Goal: Task Accomplishment & Management: Use online tool/utility

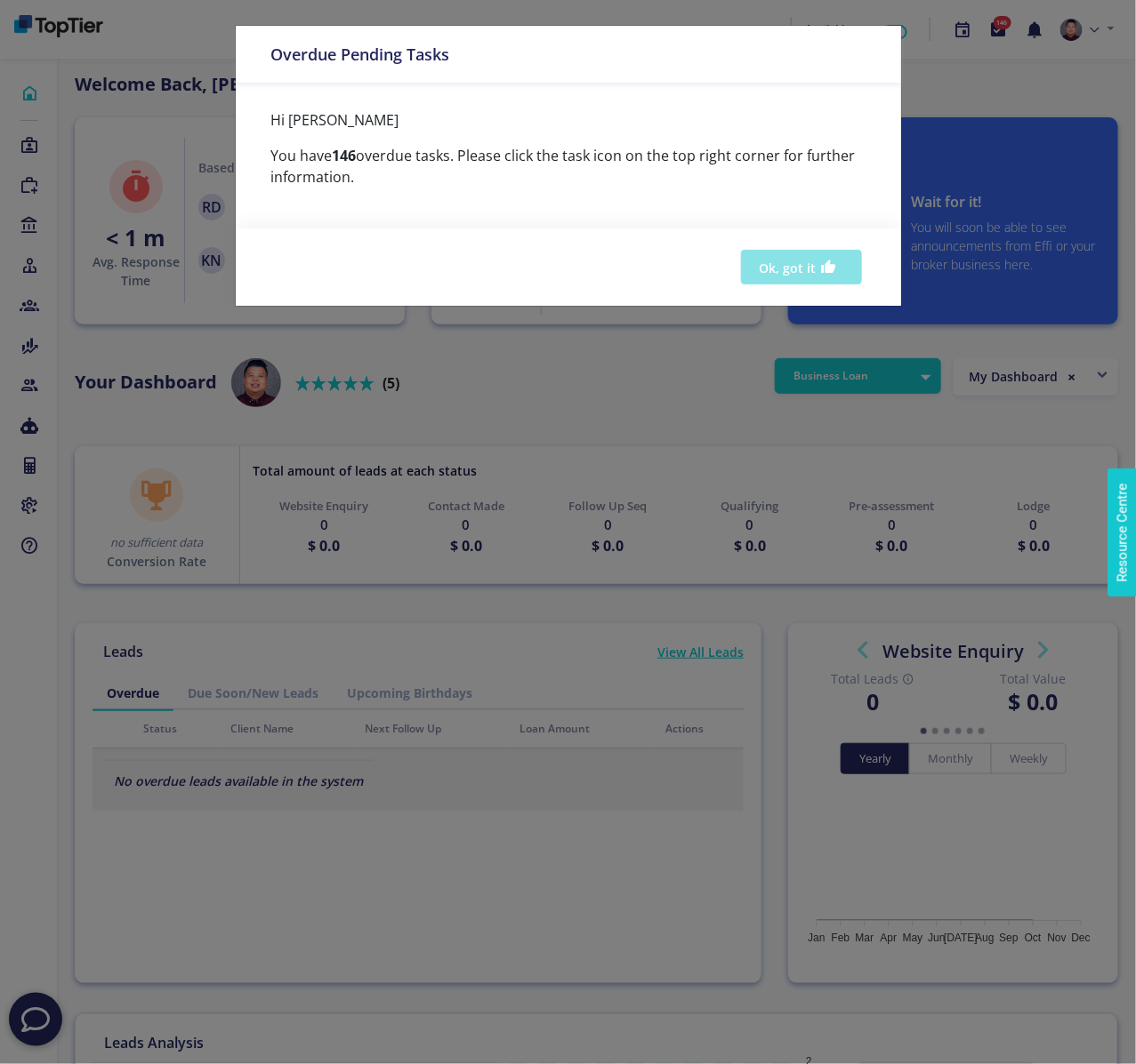
click at [831, 266] on icon "button" at bounding box center [828, 267] width 16 height 21
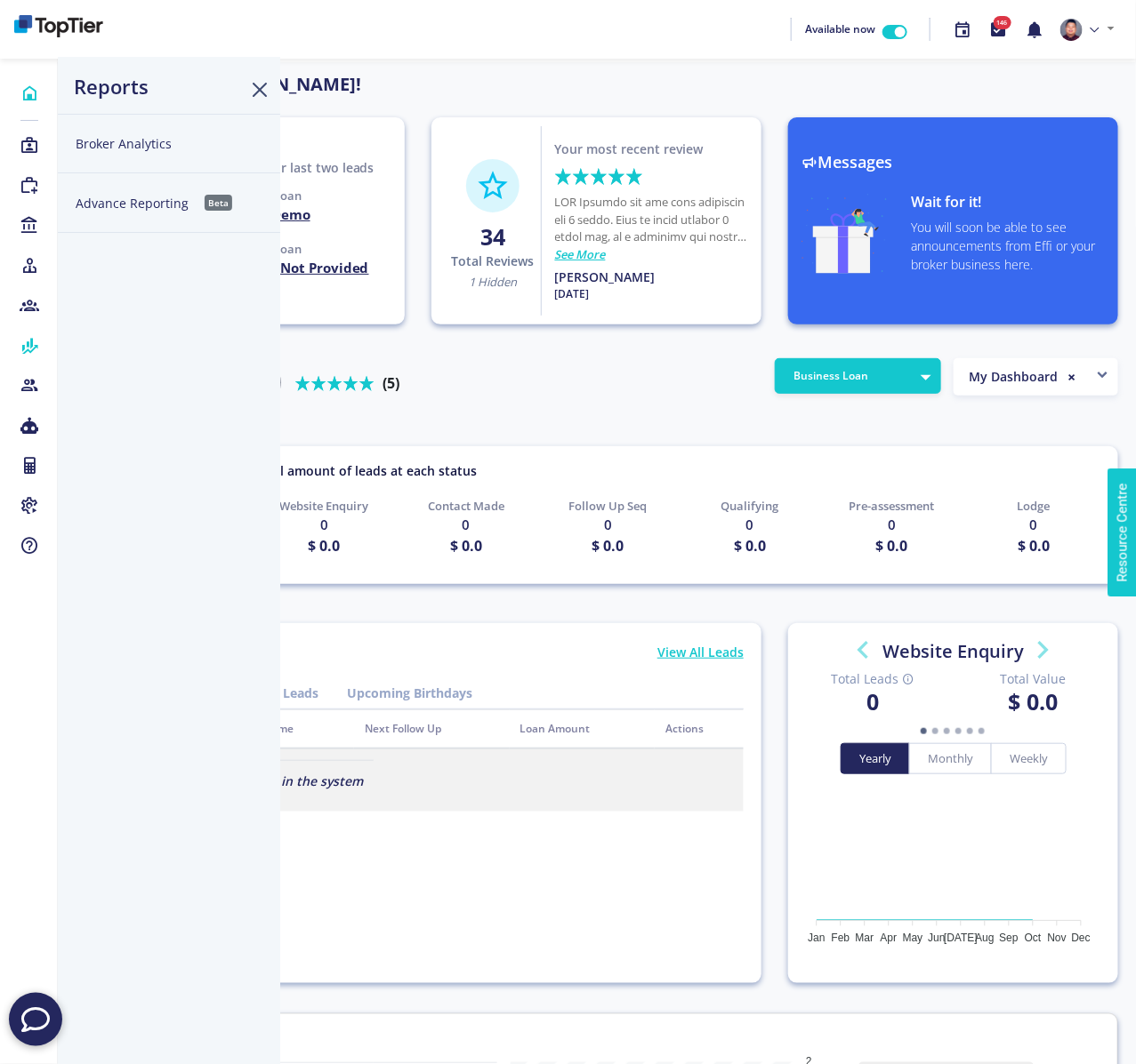
click at [123, 197] on button "Advance Reporting Beta" at bounding box center [168, 203] width 222 height 59
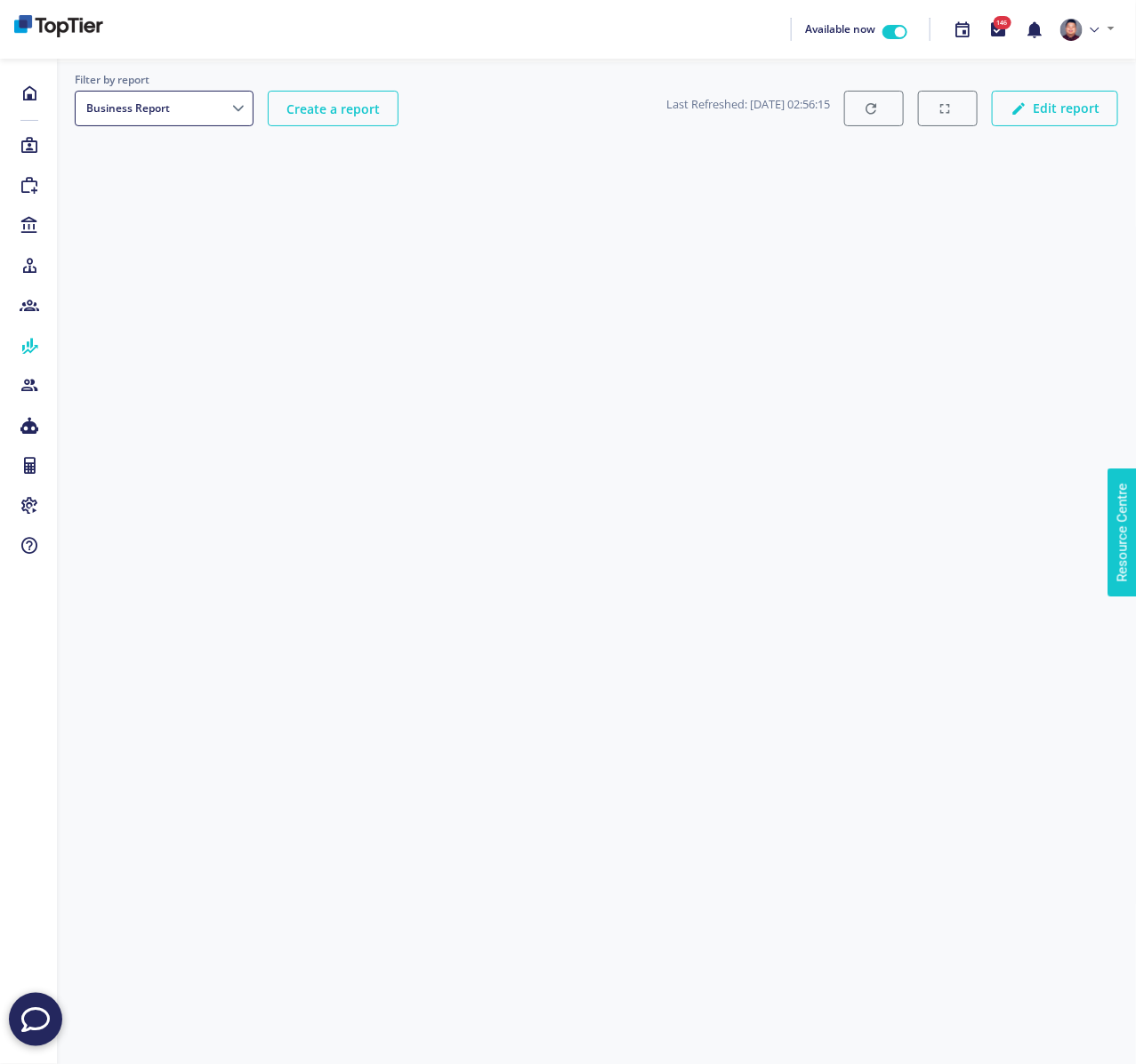
click at [228, 105] on select "Business Report Settlement Report - Beta Post Settlement Submission Report Pipe…" at bounding box center [164, 108] width 179 height 35
select select "9b5cf601-7709-4118-89a2-0ec775310fe8"
click at [75, 91] on select "Business Report Settlement Report - Beta Post Settlement Submission Report Pipe…" at bounding box center [164, 108] width 179 height 35
select select "9b5cf601-7709-4118-89a2-0ec775310fe8"
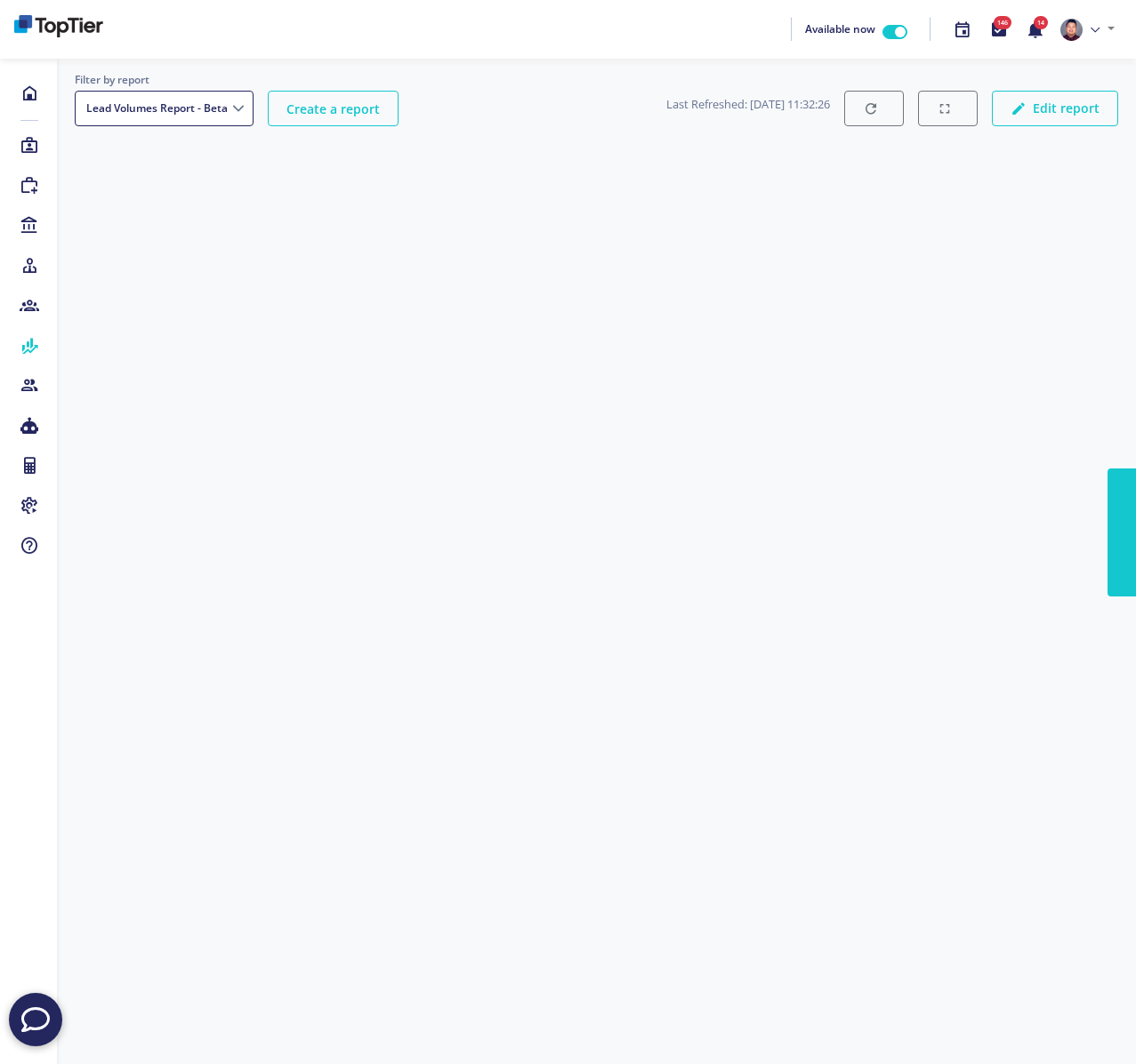
select select "9b5cf601-7709-4118-89a2-0ec775310fe8"
